Goal: Task Accomplishment & Management: Use online tool/utility

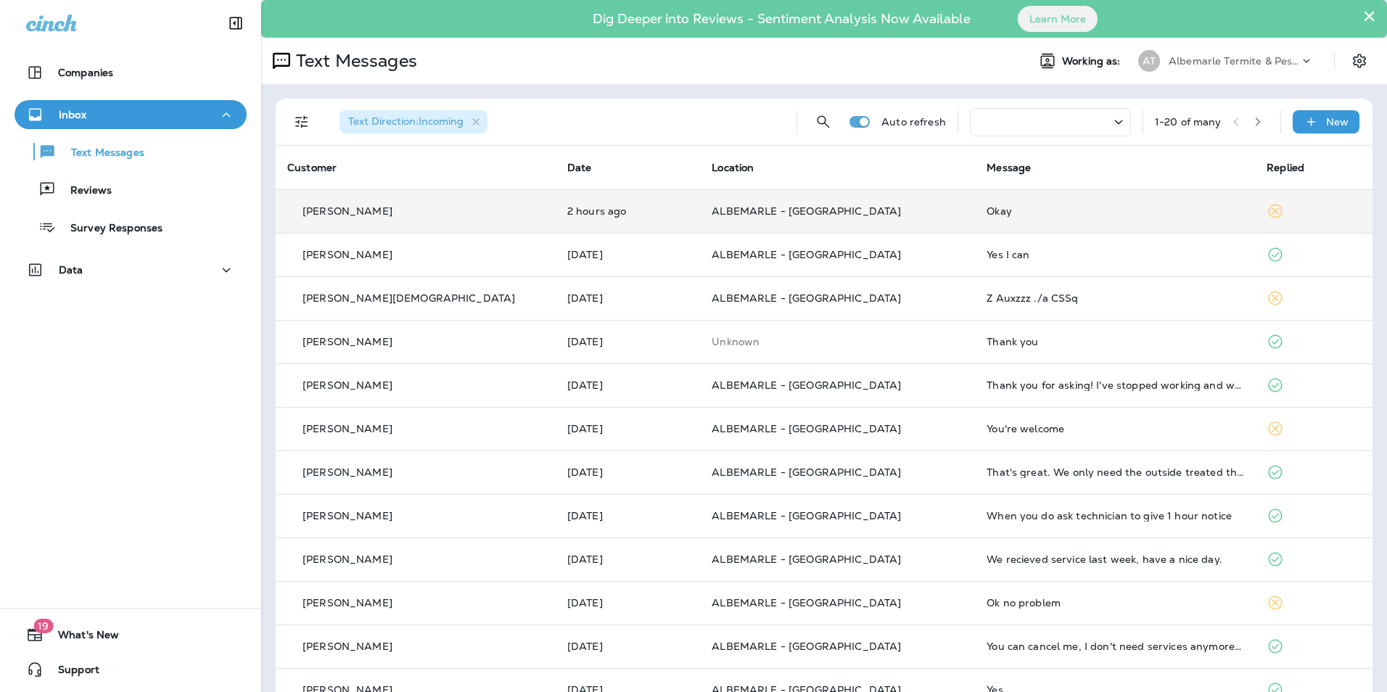
click at [1109, 207] on div "Okay" at bounding box center [1115, 211] width 257 height 12
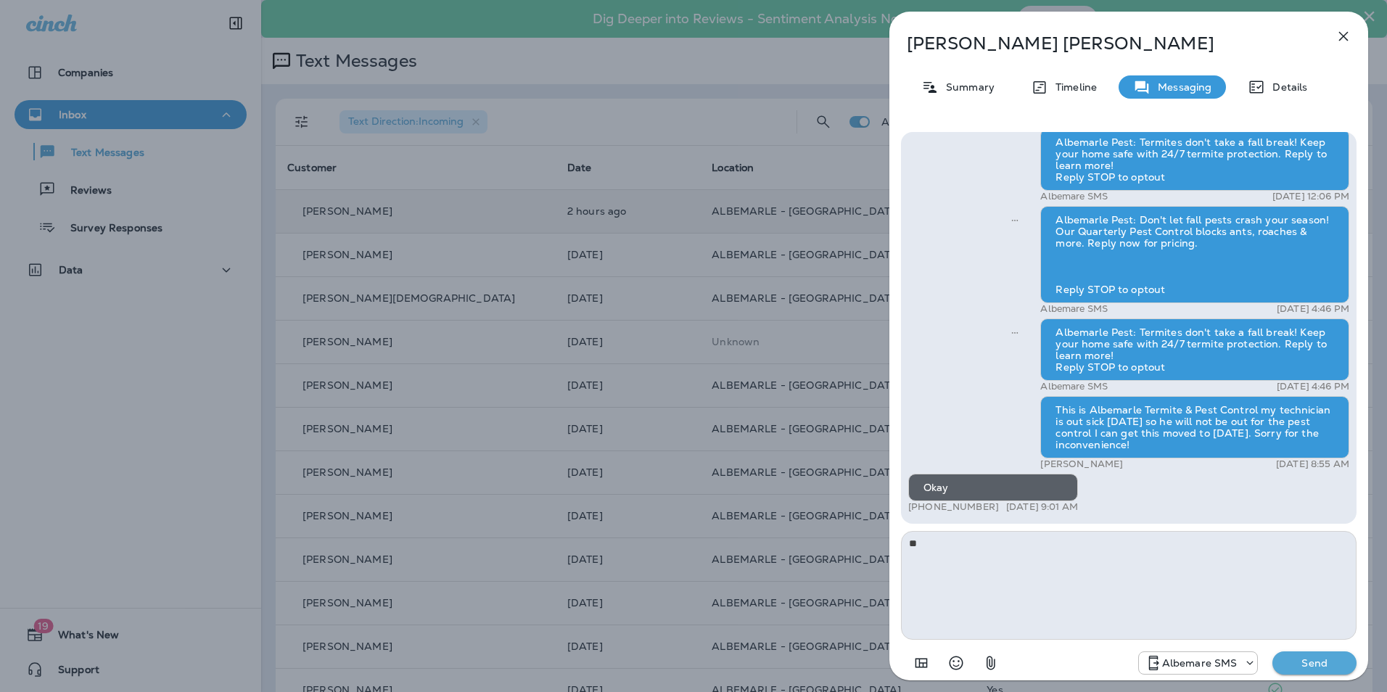
type textarea "*"
click at [1343, 42] on icon "button" at bounding box center [1343, 36] width 17 height 17
